Goal: Task Accomplishment & Management: Manage account settings

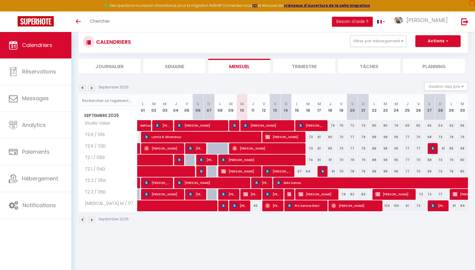
scroll to position [14, 0]
click at [83, 218] on img at bounding box center [82, 219] width 6 height 6
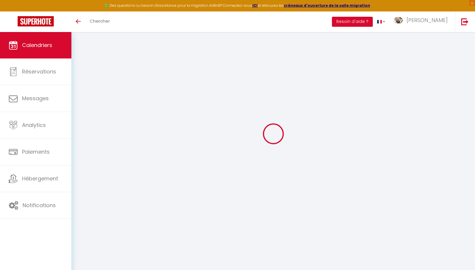
scroll to position [25, 0]
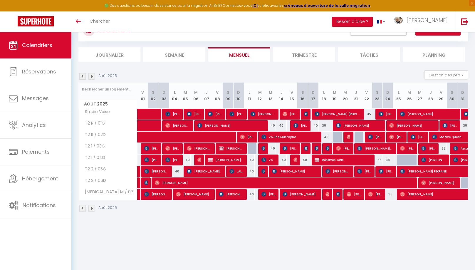
click at [90, 76] on img at bounding box center [91, 76] width 6 height 6
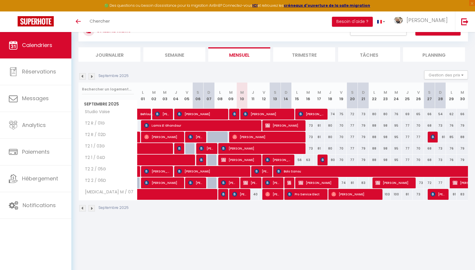
click at [83, 77] on img at bounding box center [82, 76] width 6 height 6
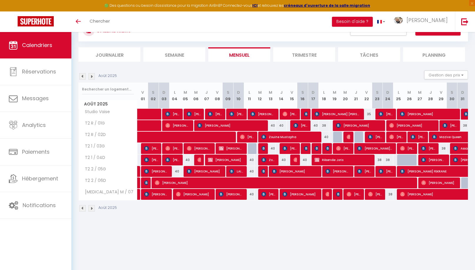
click at [450, 136] on span "Mazive Queen" at bounding box center [459, 136] width 54 height 11
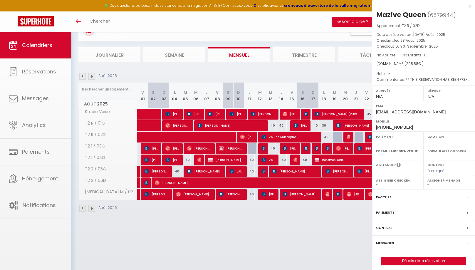
select select "OK"
select select "0"
select select "1"
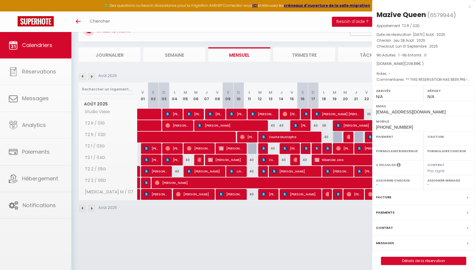
select select
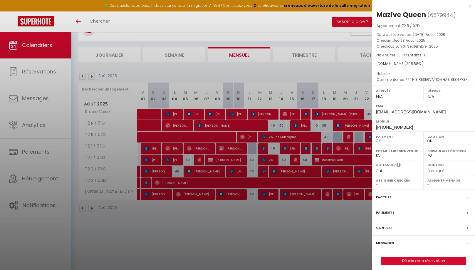
drag, startPoint x: 391, startPoint y: 199, endPoint x: 388, endPoint y: 197, distance: 3.1
click at [391, 199] on div "Facture" at bounding box center [423, 197] width 103 height 15
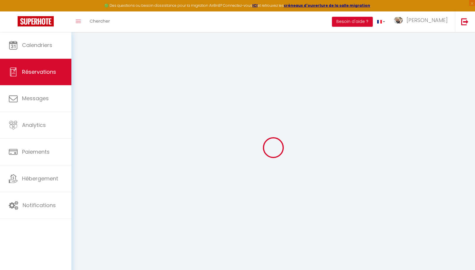
select select "cleaning"
select select "taxes"
select select
checkbox input "false"
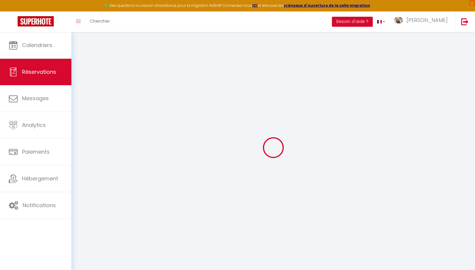
select select
checkbox input "false"
type textarea "** THIS RESERVATION HAS BEEN PRE-PAID ** BOOKING NOTE : Payment charge is EUR 2…"
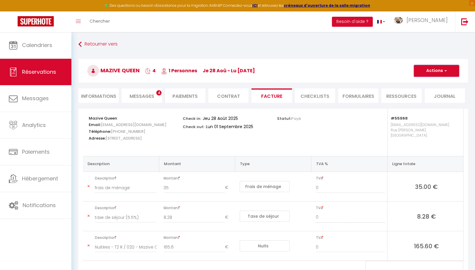
click at [434, 71] on button "Actions" at bounding box center [436, 71] width 45 height 12
click at [428, 98] on link "Envoyer la facture" at bounding box center [431, 99] width 49 height 8
type input "[EMAIL_ADDRESS][DOMAIN_NAME]"
select select "fr"
type input "Votre facture 6579944 - T2 R / 02D"
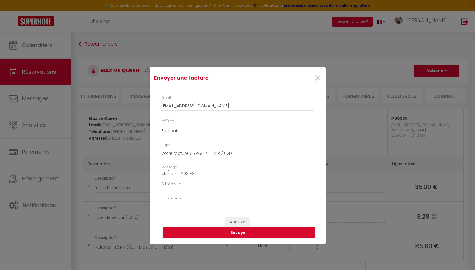
scroll to position [61, 0]
click at [202, 177] on textarea "Bonjour, Voici le lien pour télécharger votre facture : [URL][DOMAIN_NAME] Déta…" at bounding box center [237, 185] width 153 height 30
paste textarea "Je vous informe également que, de notre côté, nous avons libéré votre caution l…"
type textarea "Bonjour, Voici le lien pour télécharger votre facture : [URL][DOMAIN_NAME] Déta…"
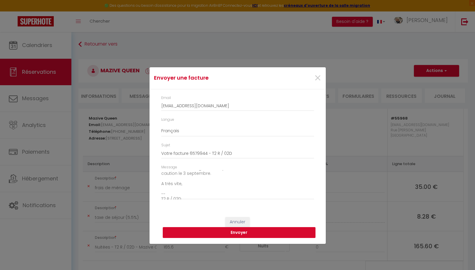
click at [238, 234] on button "Envoyer" at bounding box center [239, 232] width 153 height 11
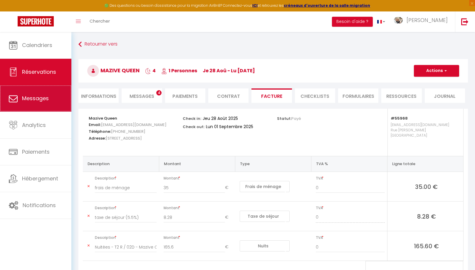
click at [41, 108] on link "Messages" at bounding box center [35, 98] width 71 height 26
select select "message"
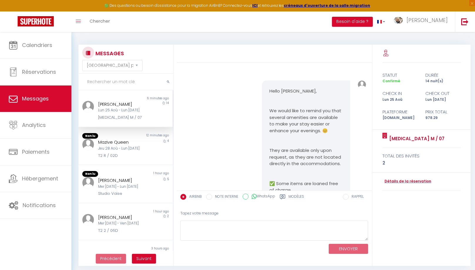
scroll to position [4807, 0]
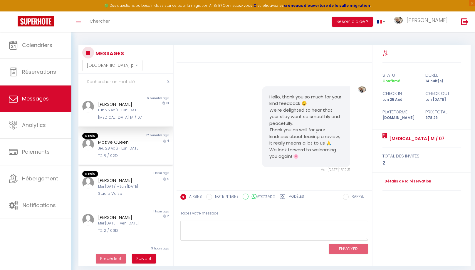
click at [129, 151] on div "Jeu 28 Aoû - Lun [DATE]" at bounding box center [121, 149] width 47 height 6
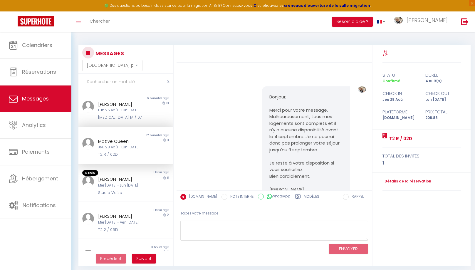
scroll to position [6305, 0]
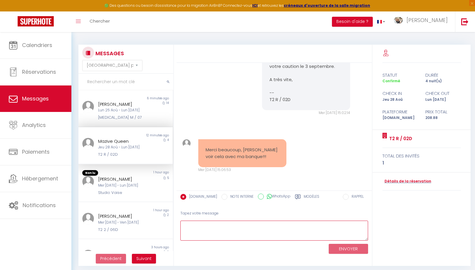
click at [261, 225] on textarea at bounding box center [274, 231] width 188 height 20
type textarea "Je vous en prie 😊"
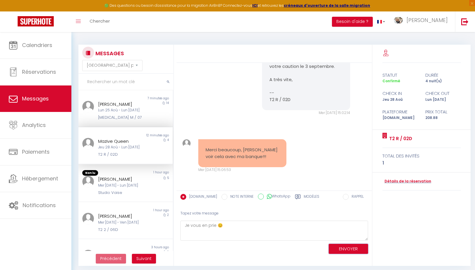
click at [344, 249] on button "ENVOYER" at bounding box center [348, 249] width 39 height 10
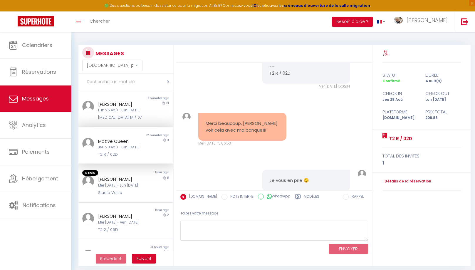
click at [118, 187] on div "Mer [DATE] - Lun [DATE]" at bounding box center [121, 186] width 47 height 6
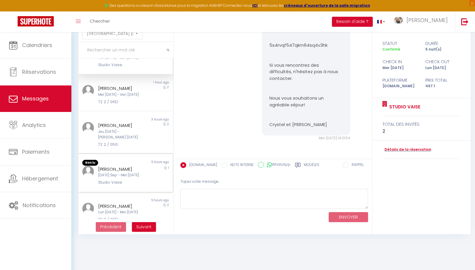
scroll to position [95, 0]
click at [140, 172] on div "[PERSON_NAME] [DATE] Sep - Mer [DATE] Studio Vaise" at bounding box center [121, 175] width 55 height 20
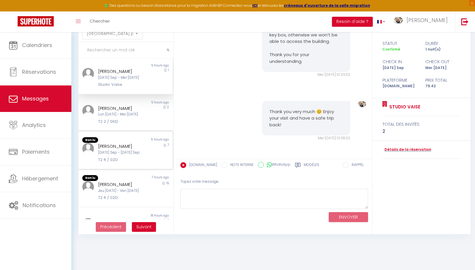
scroll to position [193, 0]
click at [131, 148] on div "[DATE] Sep - [DATE] Sep" at bounding box center [121, 151] width 47 height 6
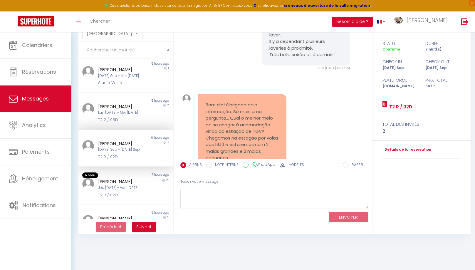
scroll to position [4118, 0]
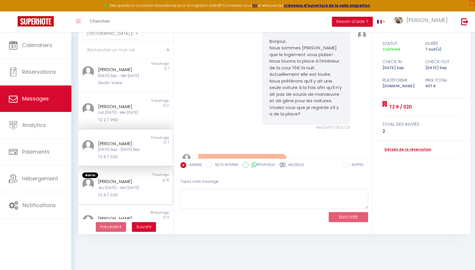
click at [147, 189] on div "[PERSON_NAME] Jeu [DATE] - Ven [DATE] T2 R / 02D" at bounding box center [121, 188] width 55 height 20
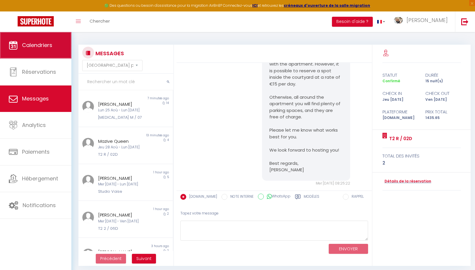
click at [37, 50] on link "Calendriers" at bounding box center [35, 45] width 71 height 26
